Goal: Task Accomplishment & Management: Manage account settings

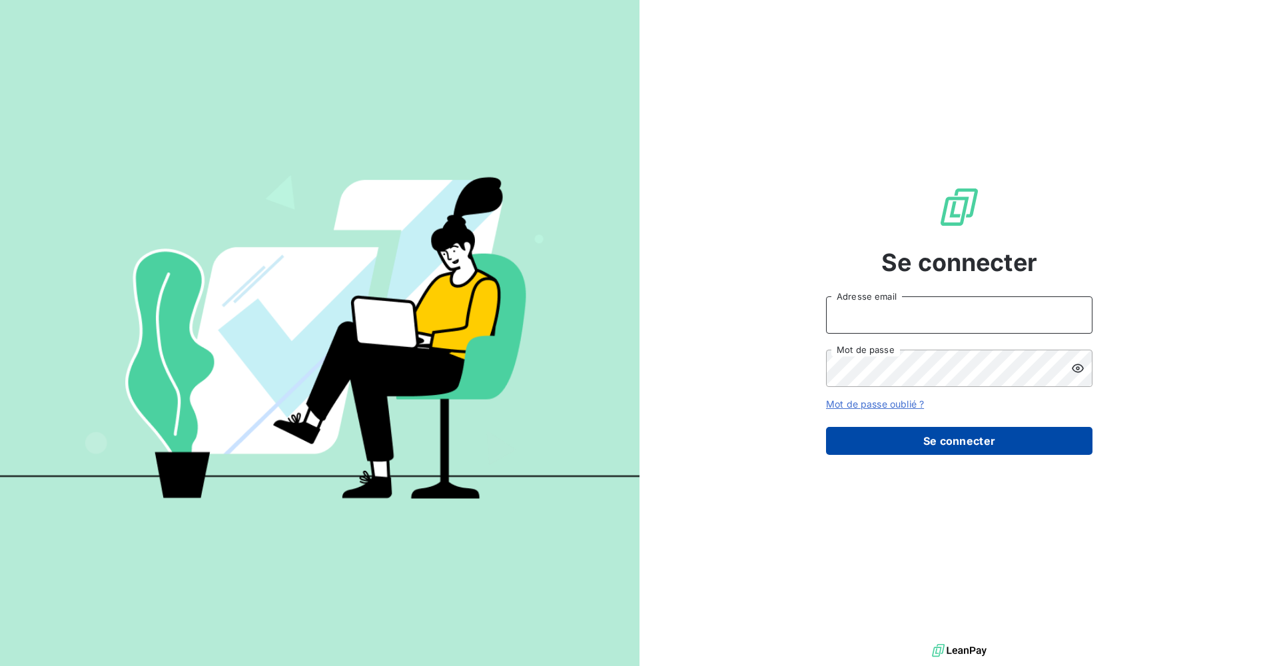
type input "[EMAIL_ADDRESS][DOMAIN_NAME]"
click at [964, 427] on button "Se connecter" at bounding box center [959, 441] width 266 height 28
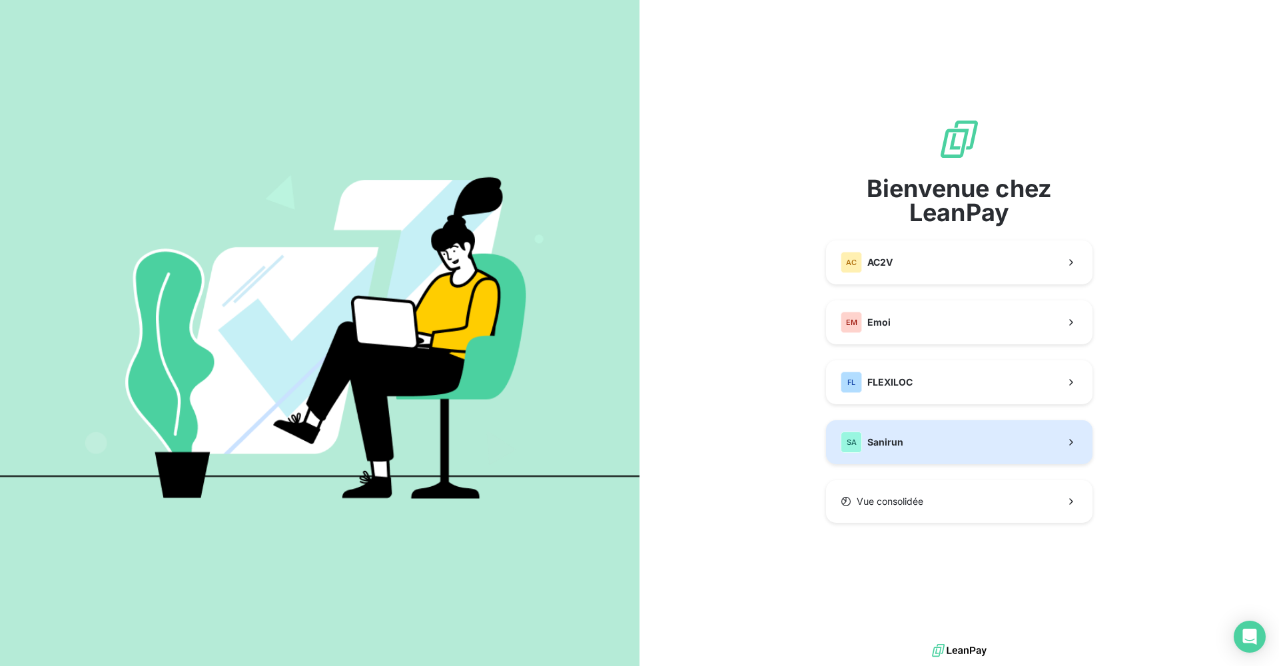
click at [916, 435] on button "SA Sanirun" at bounding box center [959, 442] width 266 height 44
